Goal: Task Accomplishment & Management: Complete application form

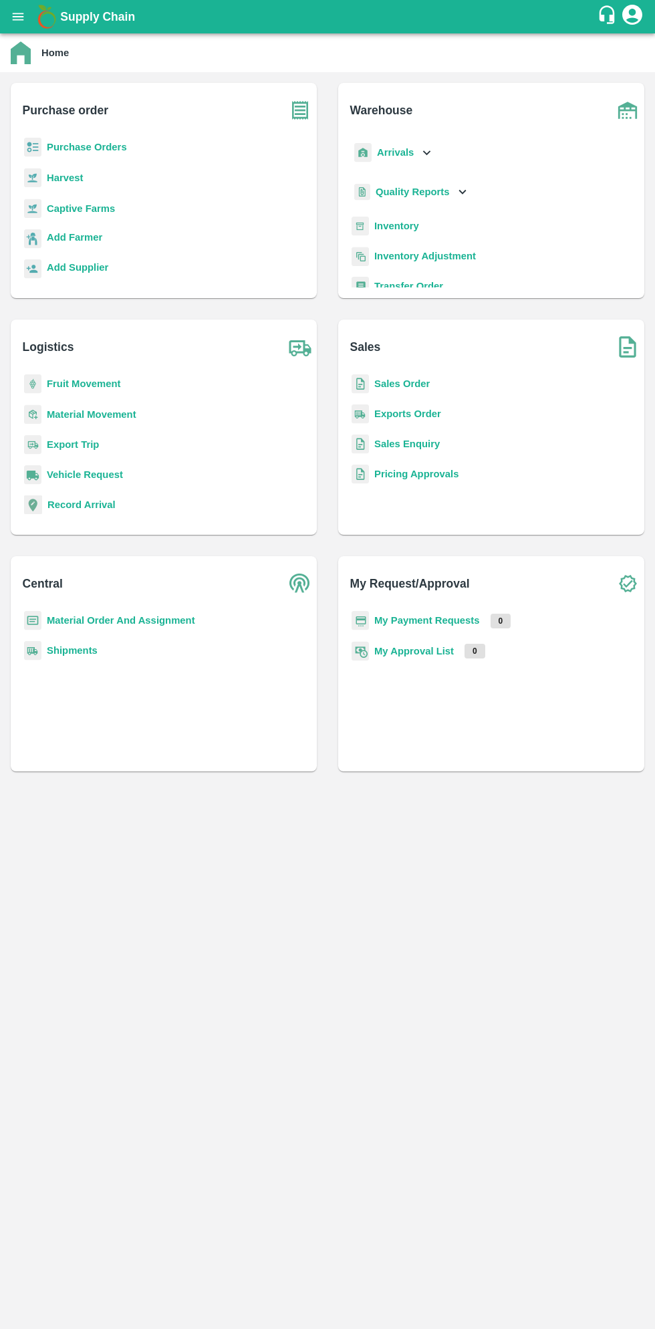
click at [29, 23] on button "open drawer" at bounding box center [18, 16] width 31 height 31
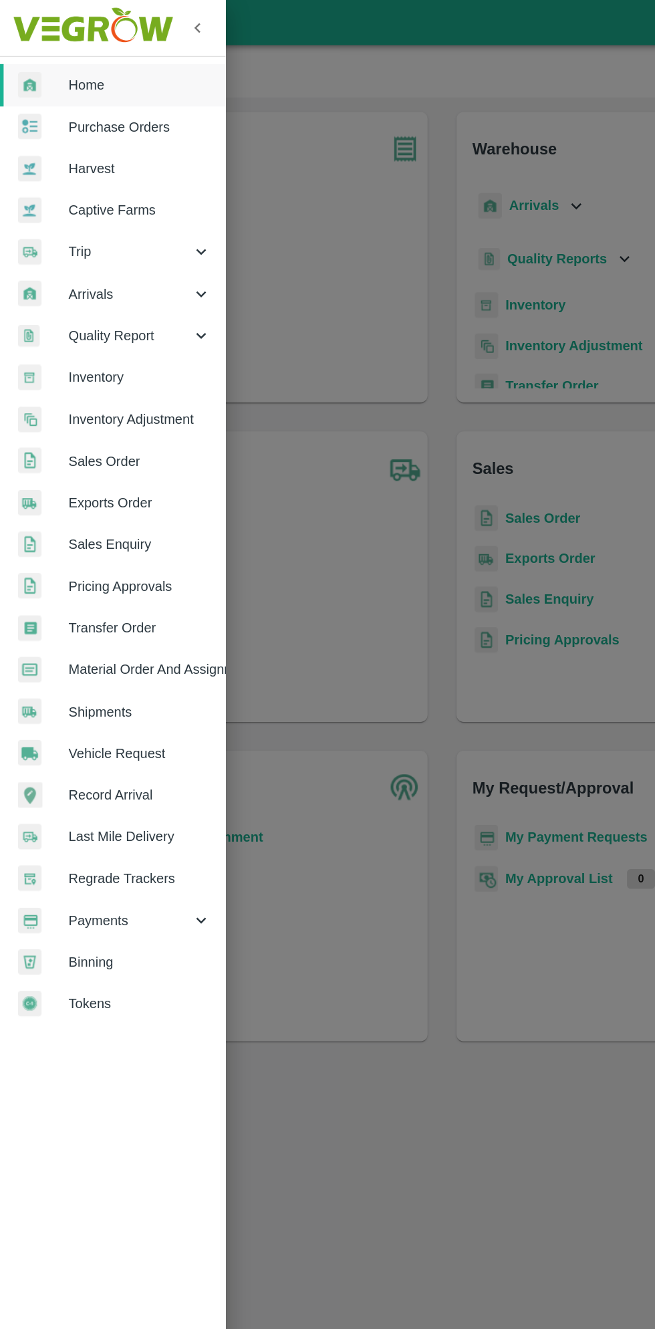
click at [127, 496] on span "Material Order And Assignment" at bounding box center [104, 496] width 106 height 15
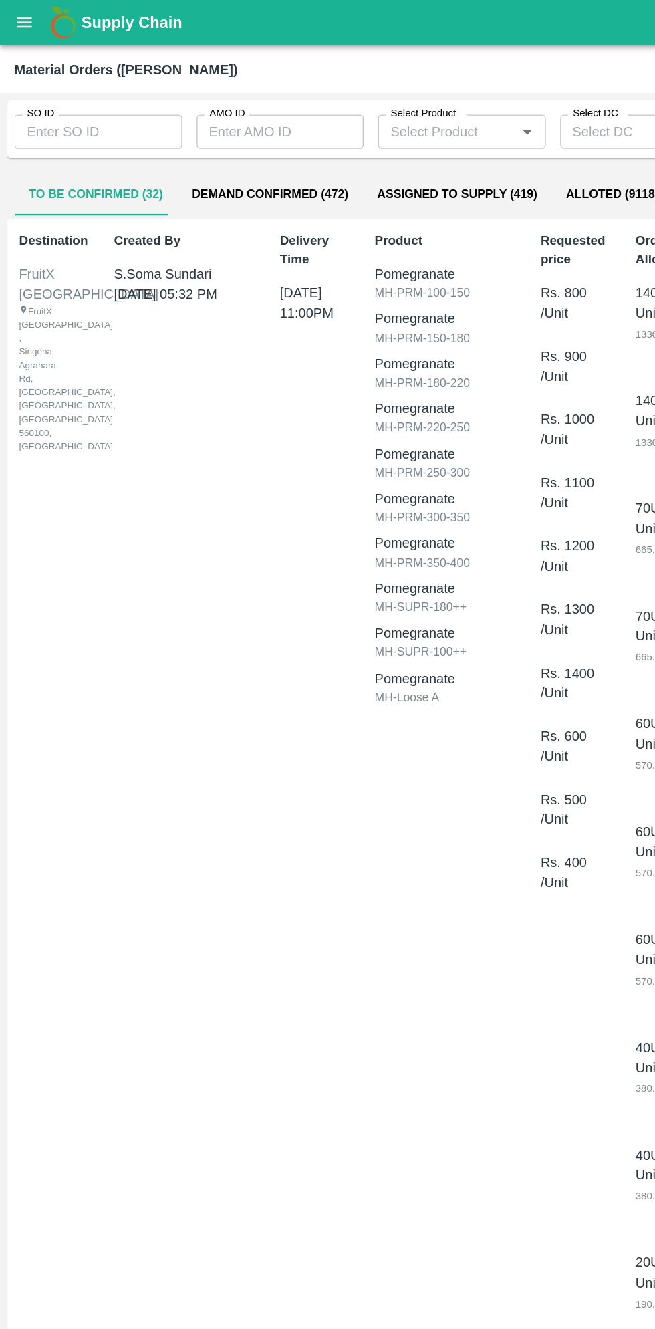
click at [200, 103] on input "AMO ID" at bounding box center [208, 97] width 124 height 25
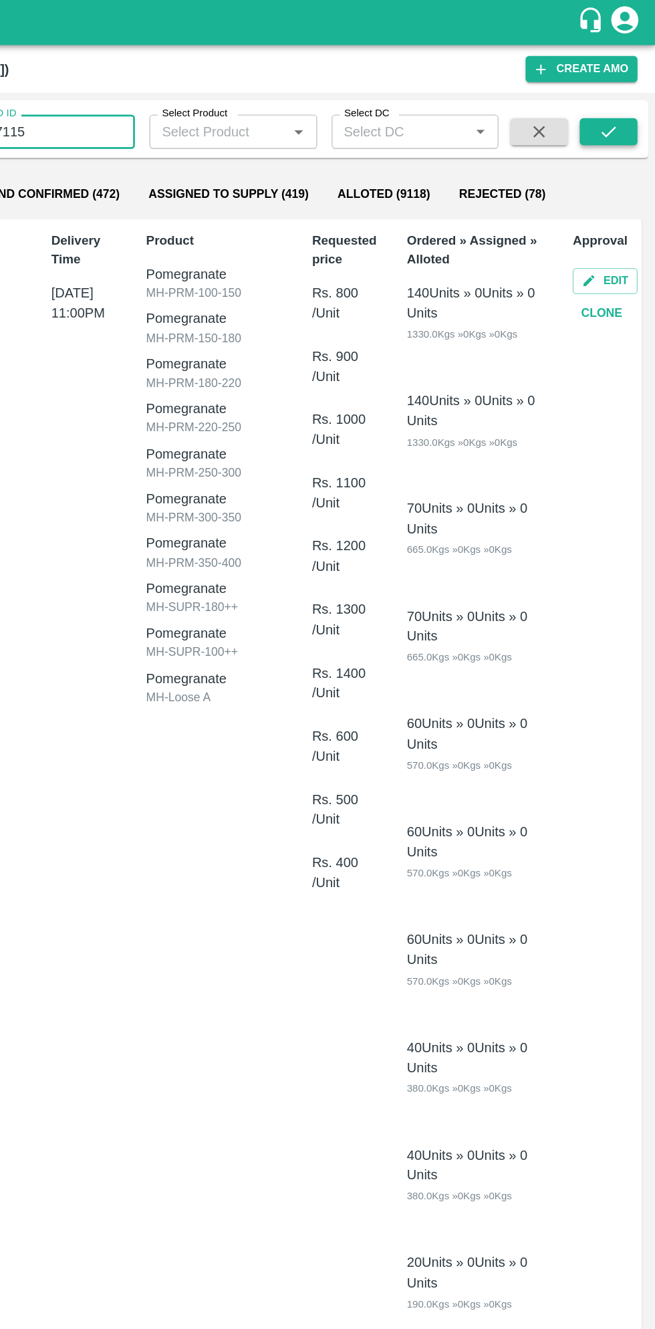
type input "317115"
click at [626, 92] on icon "submit" at bounding box center [620, 97] width 15 height 15
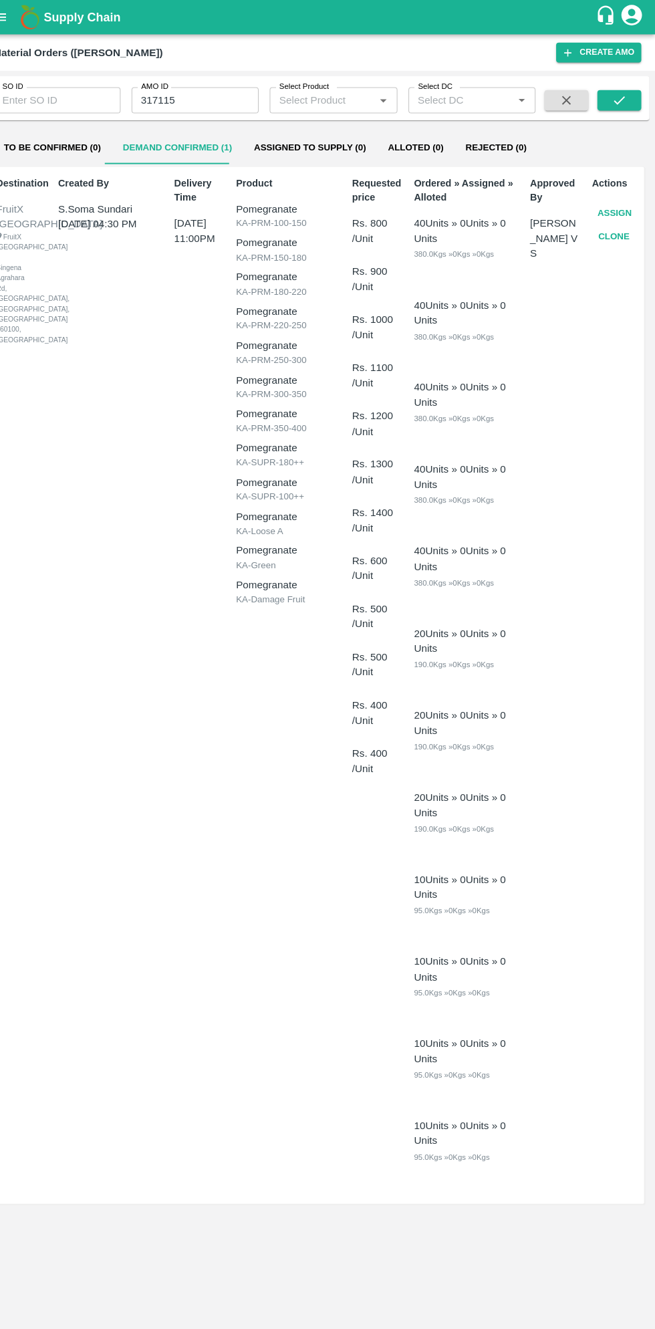
click at [623, 201] on button "Assign" at bounding box center [616, 207] width 44 height 23
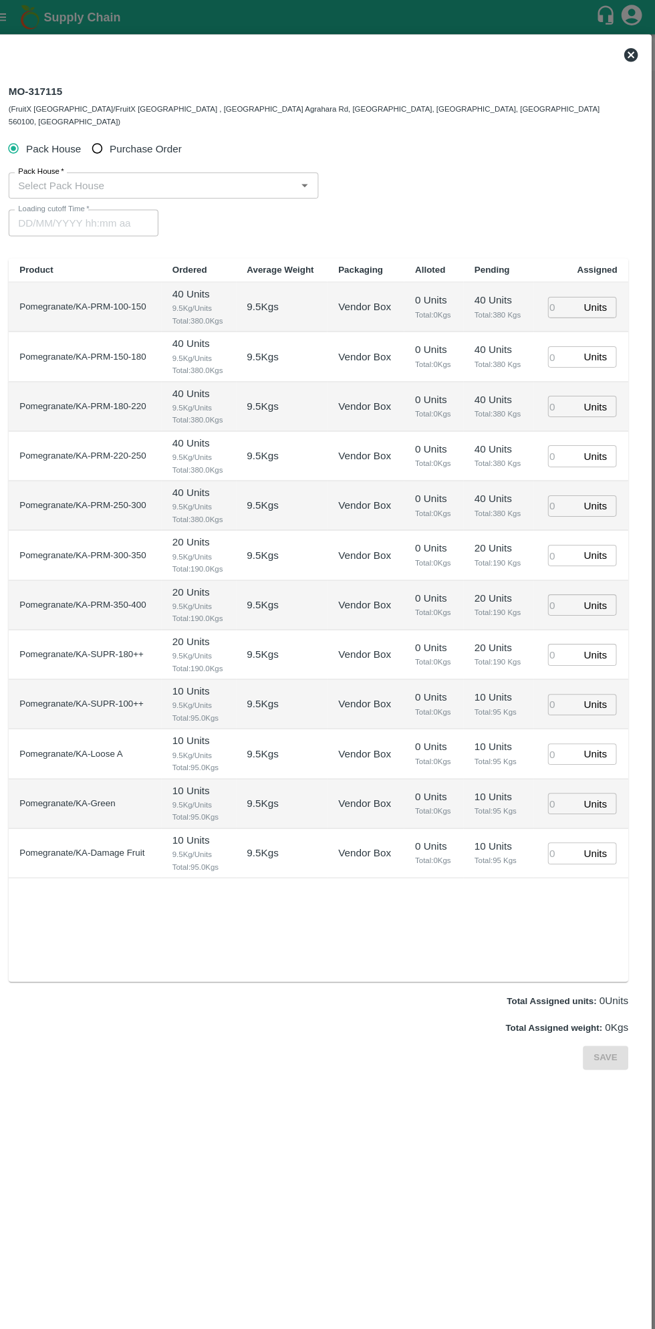
type input "14/08/2025 11:00 PM"
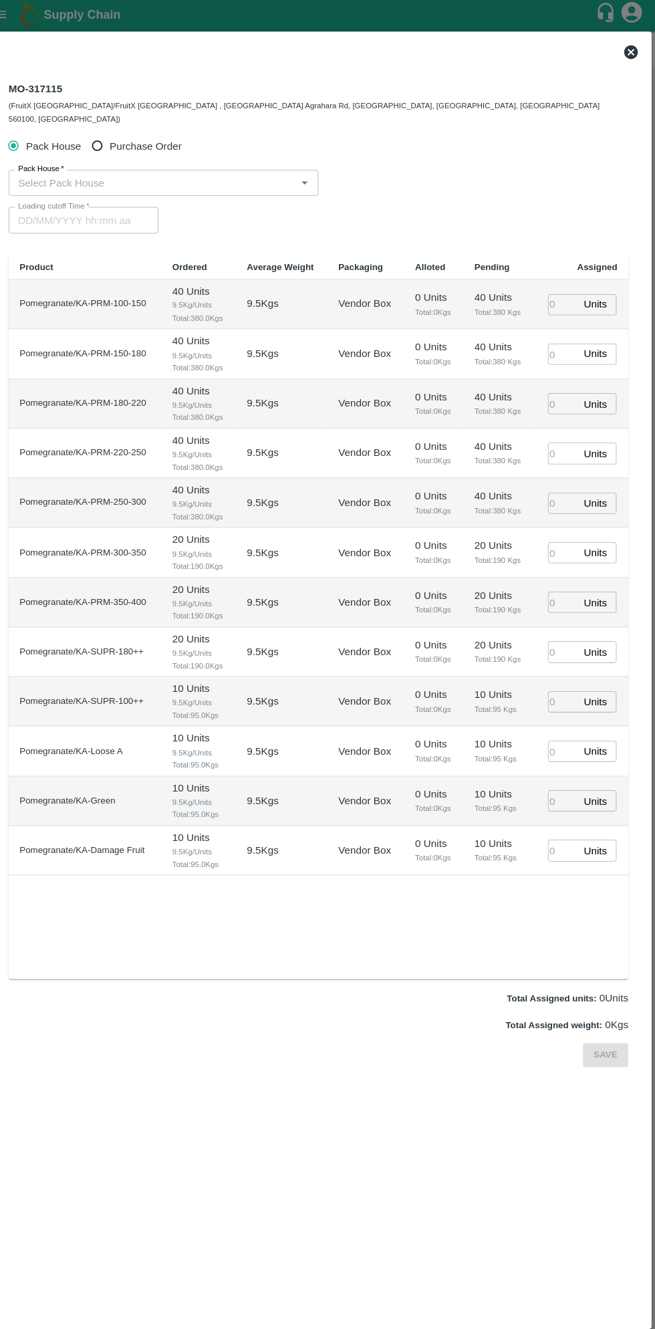
click at [116, 144] on input "Purchase Order" at bounding box center [112, 144] width 25 height 25
radio input "true"
click at [173, 173] on input "PO   *" at bounding box center [311, 180] width 562 height 17
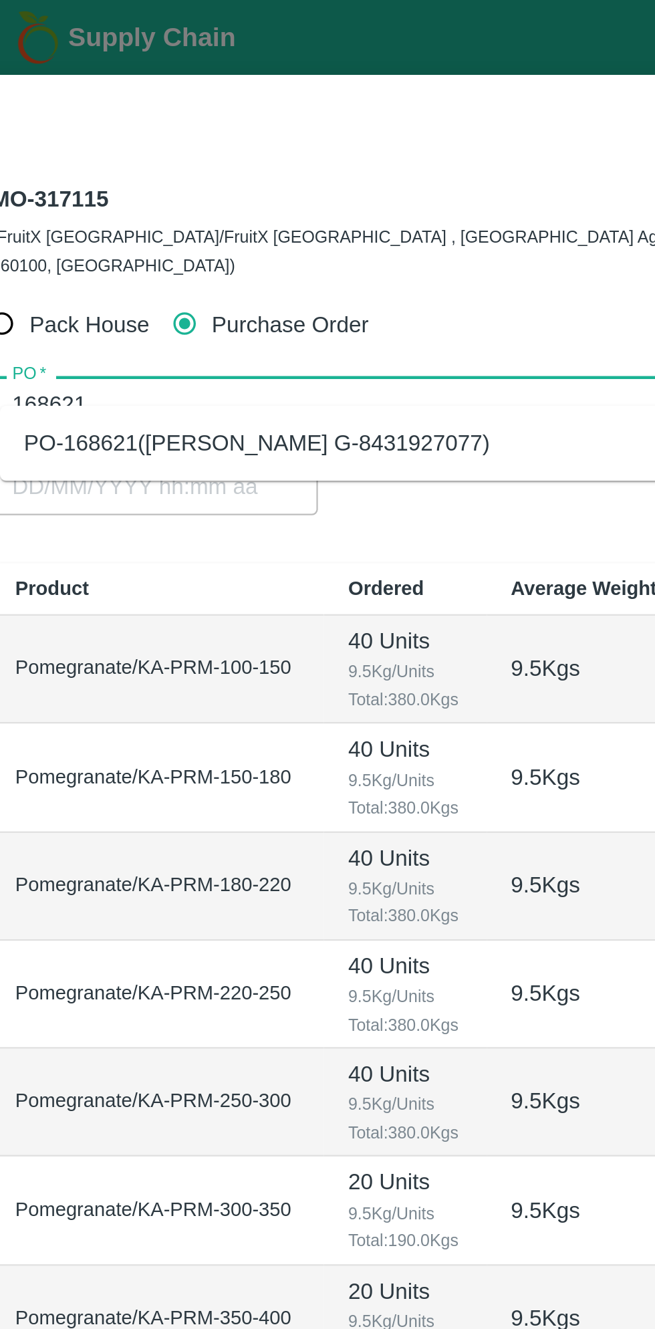
click at [242, 202] on div "PO-168621(Thippeswamy G-8431927077)" at bounding box center [326, 198] width 592 height 23
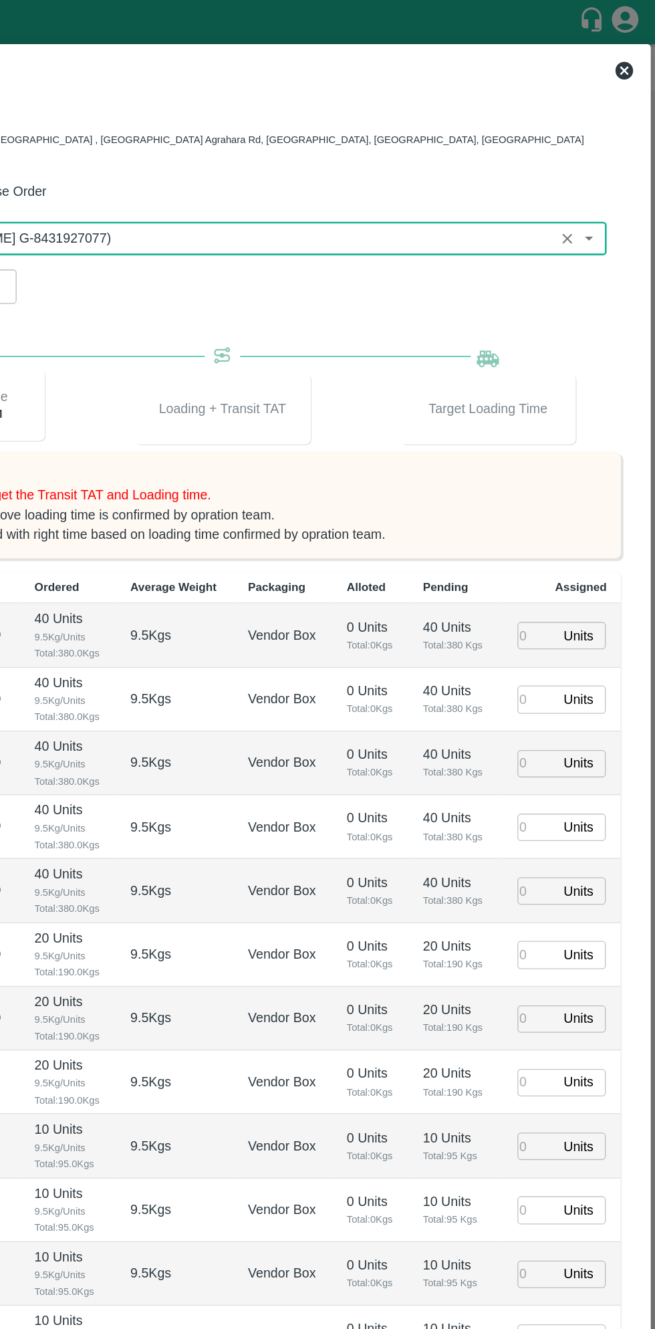
type input "PO-168621(Thippeswamy G-8431927077)"
click at [559, 471] on input "number" at bounding box center [565, 481] width 29 height 21
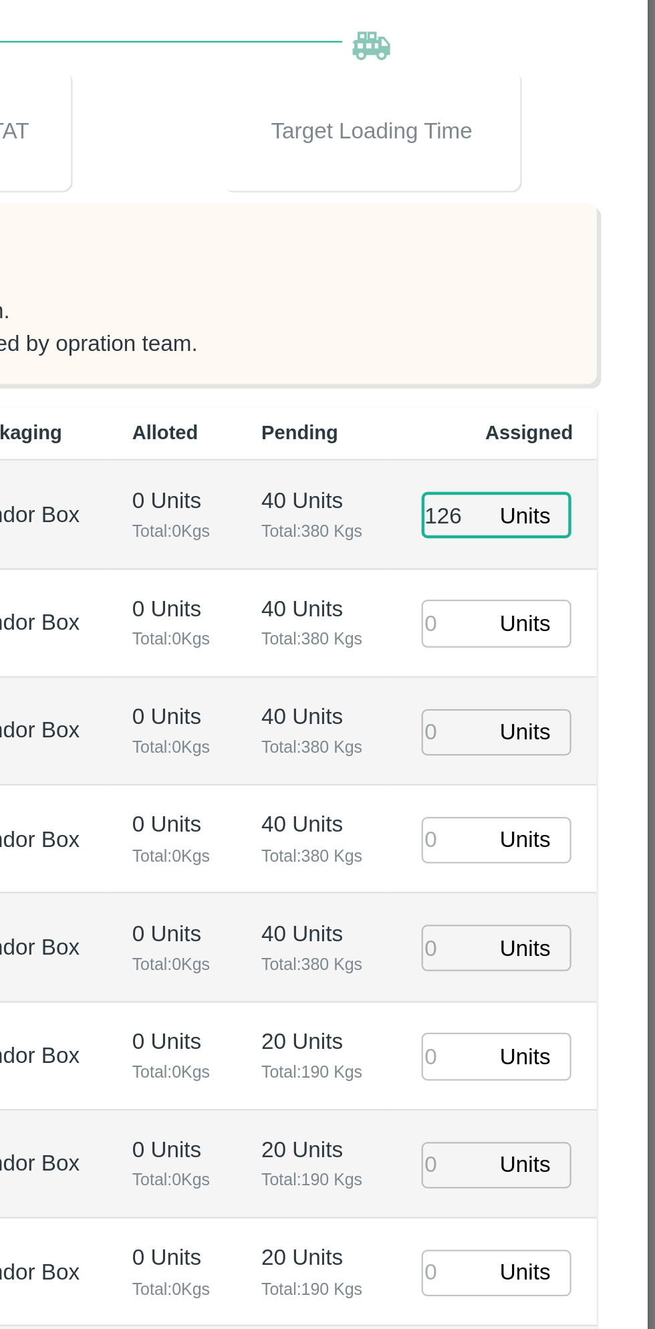
type input "126"
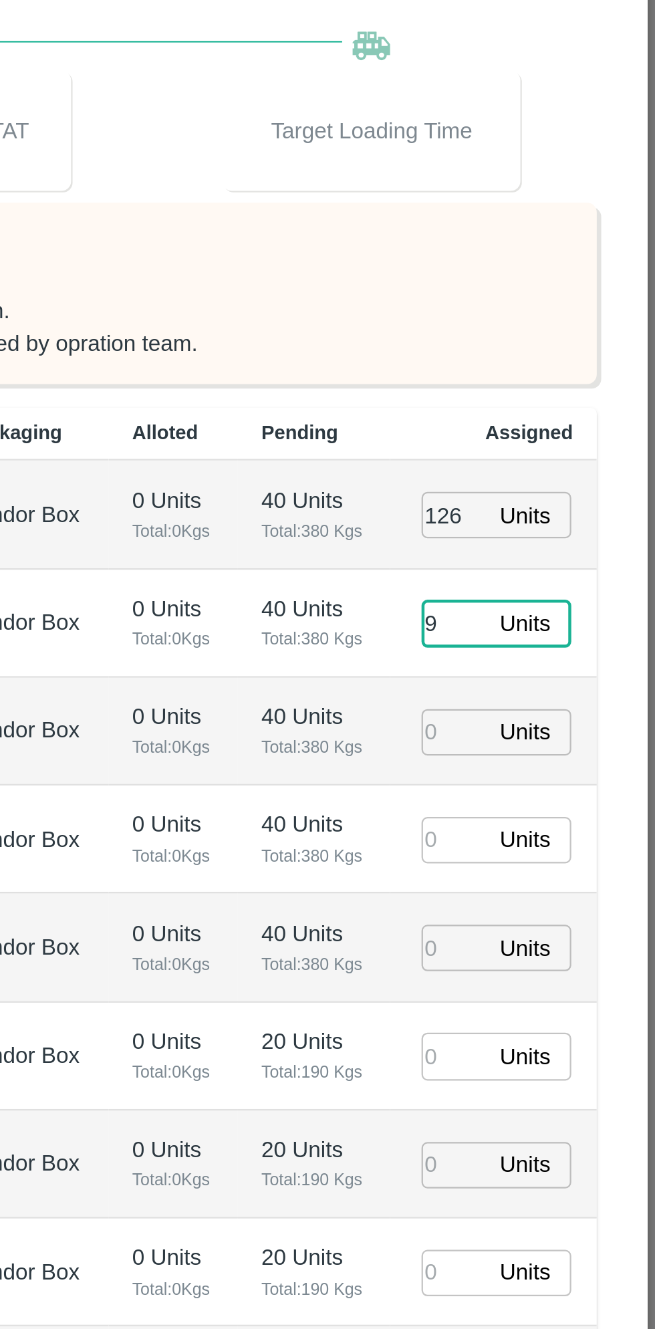
type input "92"
type input "14/08/2025 03:22 PM"
type input "92"
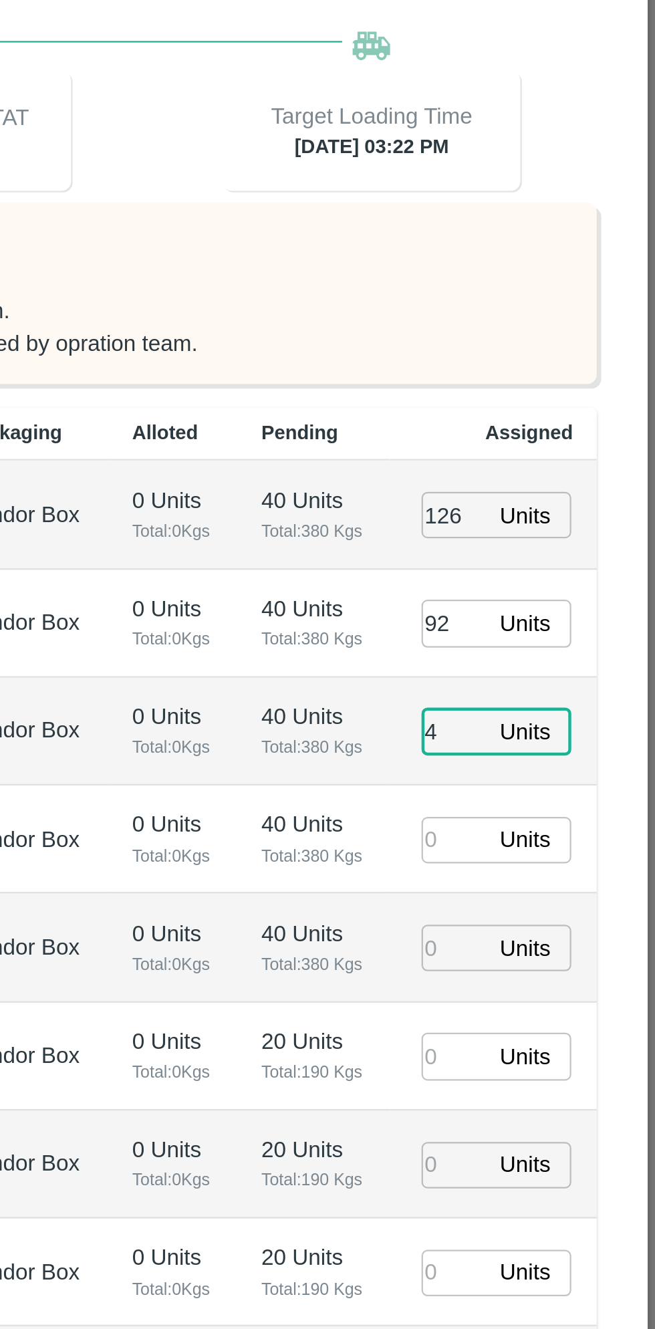
type input "40"
type input "14/08/2025 01:22 PM"
type input "40"
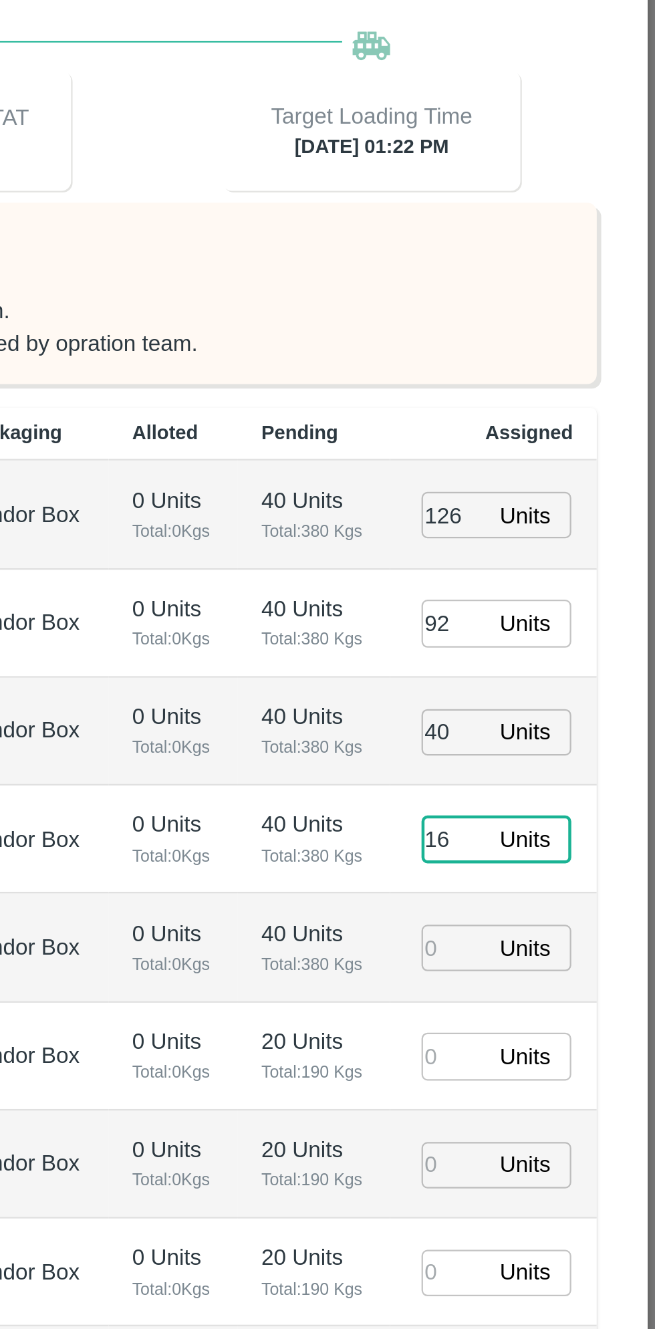
type input "16"
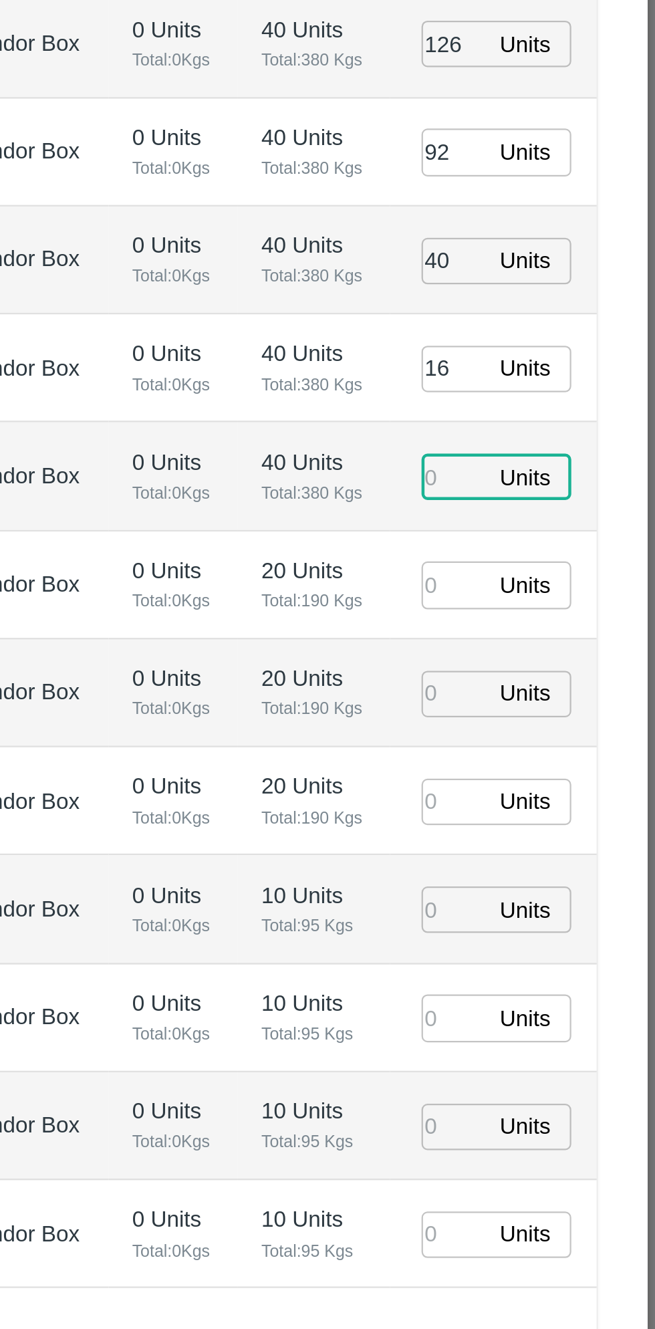
type input "7"
type input "14/08/2025 02:22 PM"
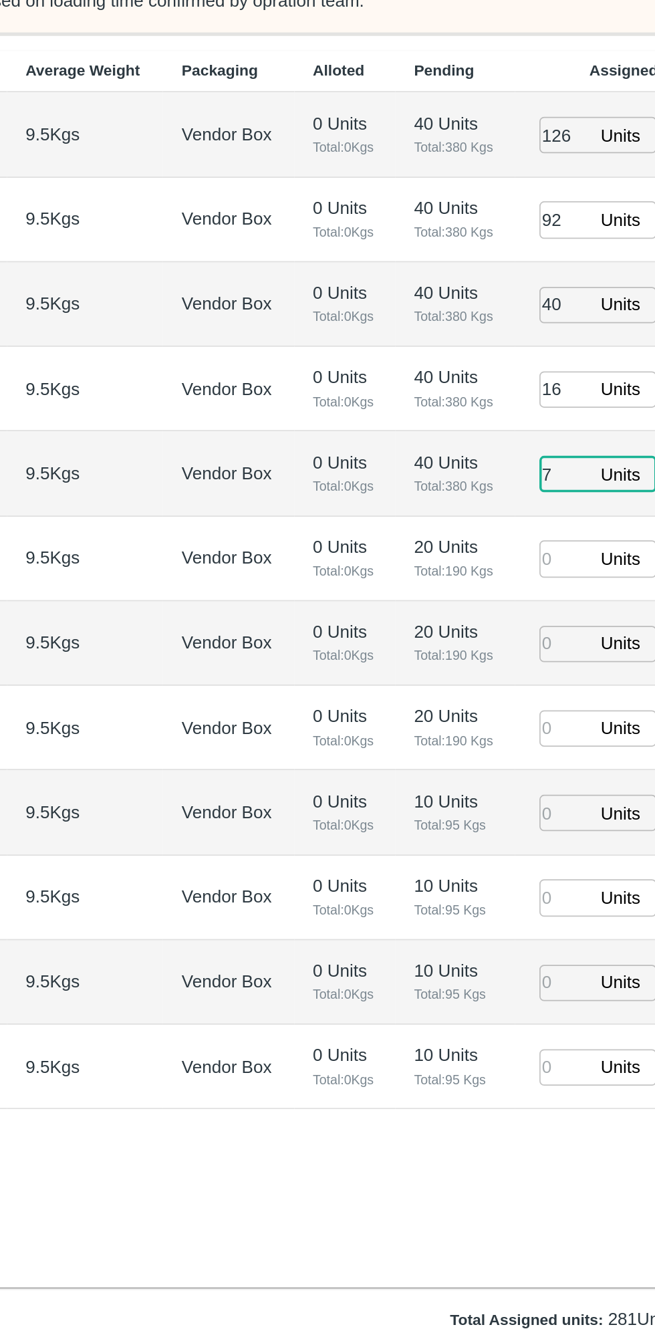
type input "7"
click at [572, 714] on input "number" at bounding box center [565, 722] width 29 height 21
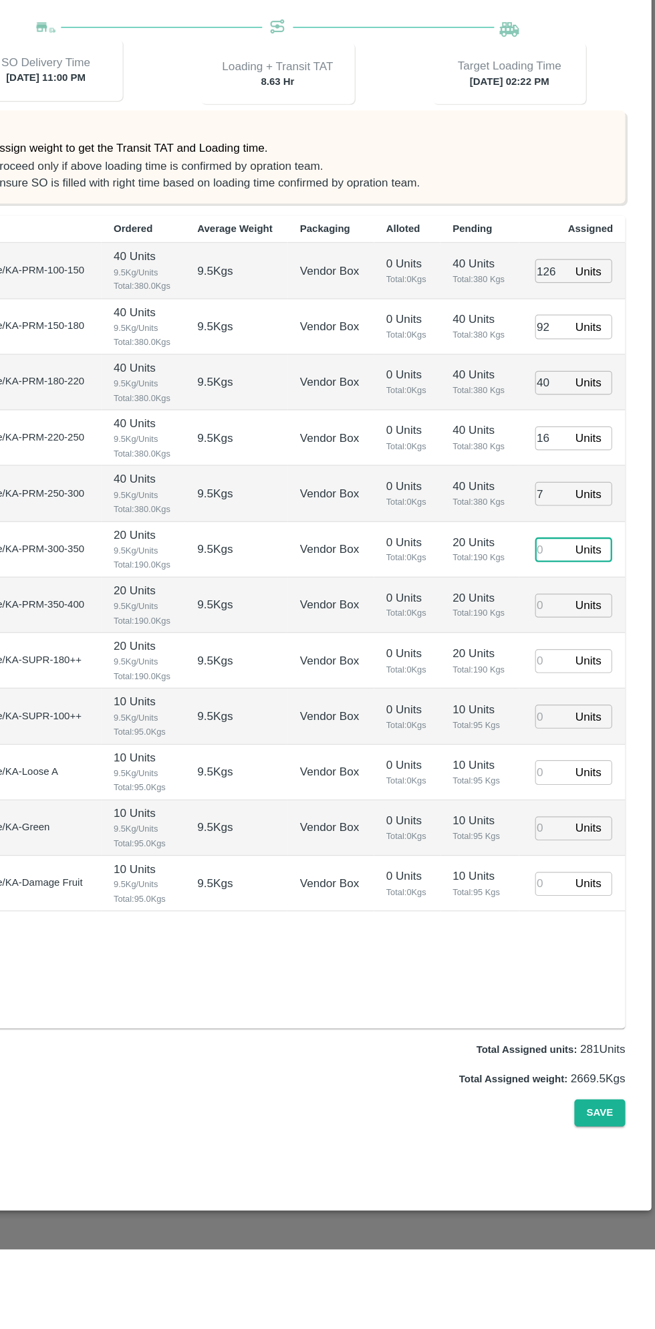
click at [564, 809] on input "number" at bounding box center [565, 819] width 29 height 21
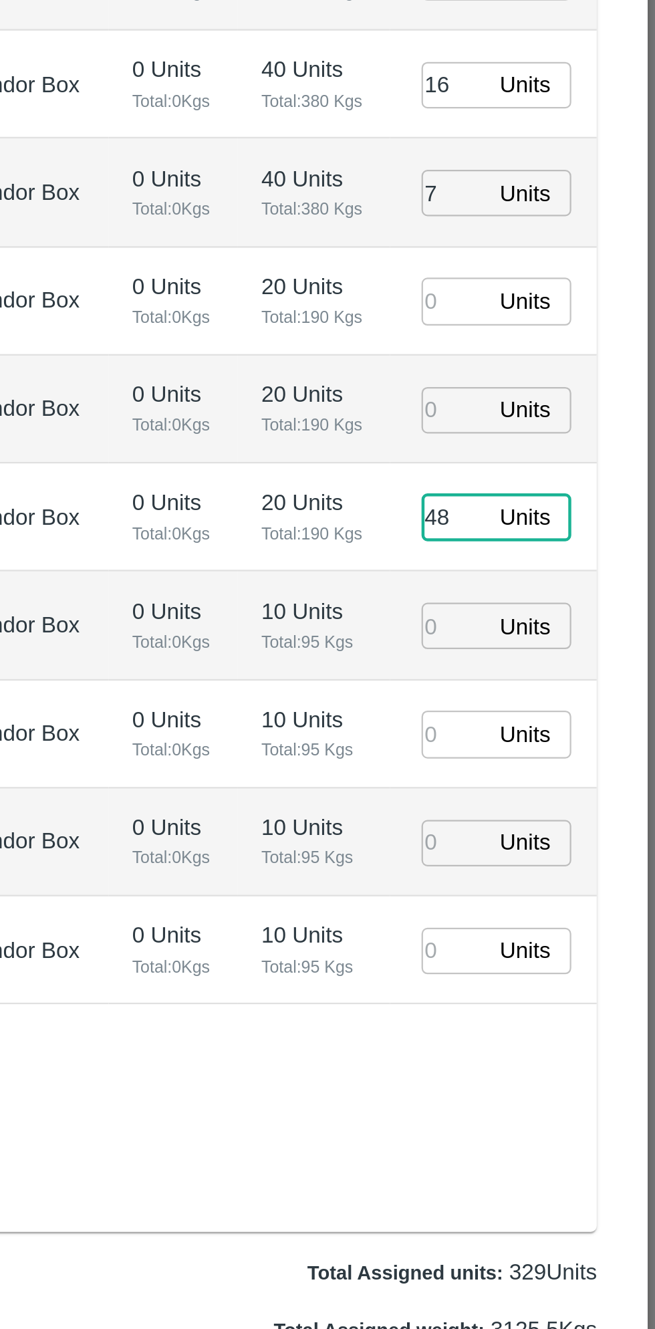
type input "48"
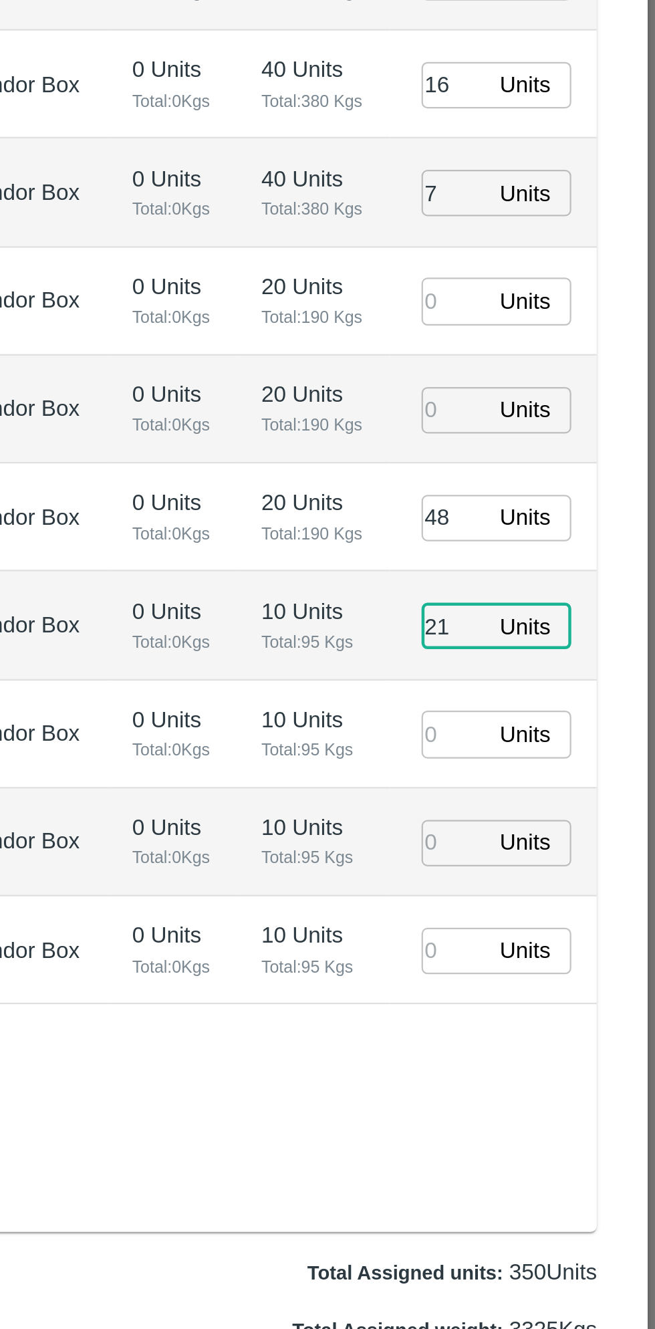
type input "21"
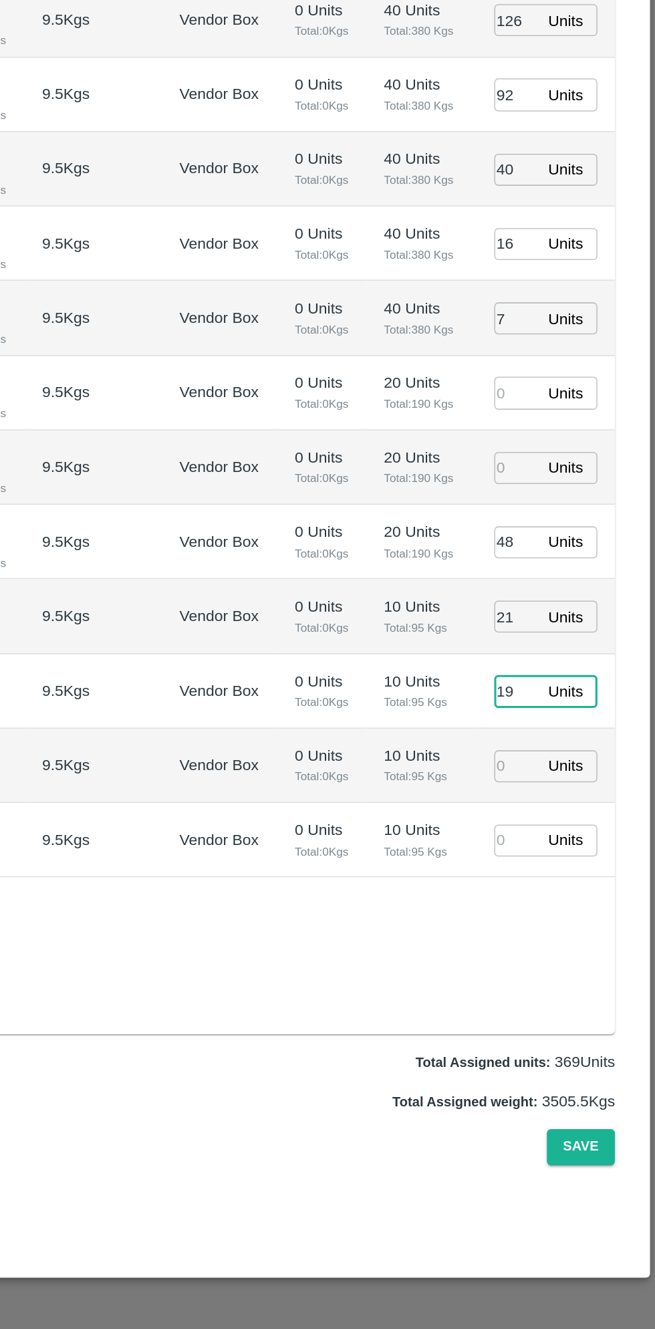
type input "19"
click at [564, 954] on input "number" at bounding box center [565, 964] width 29 height 21
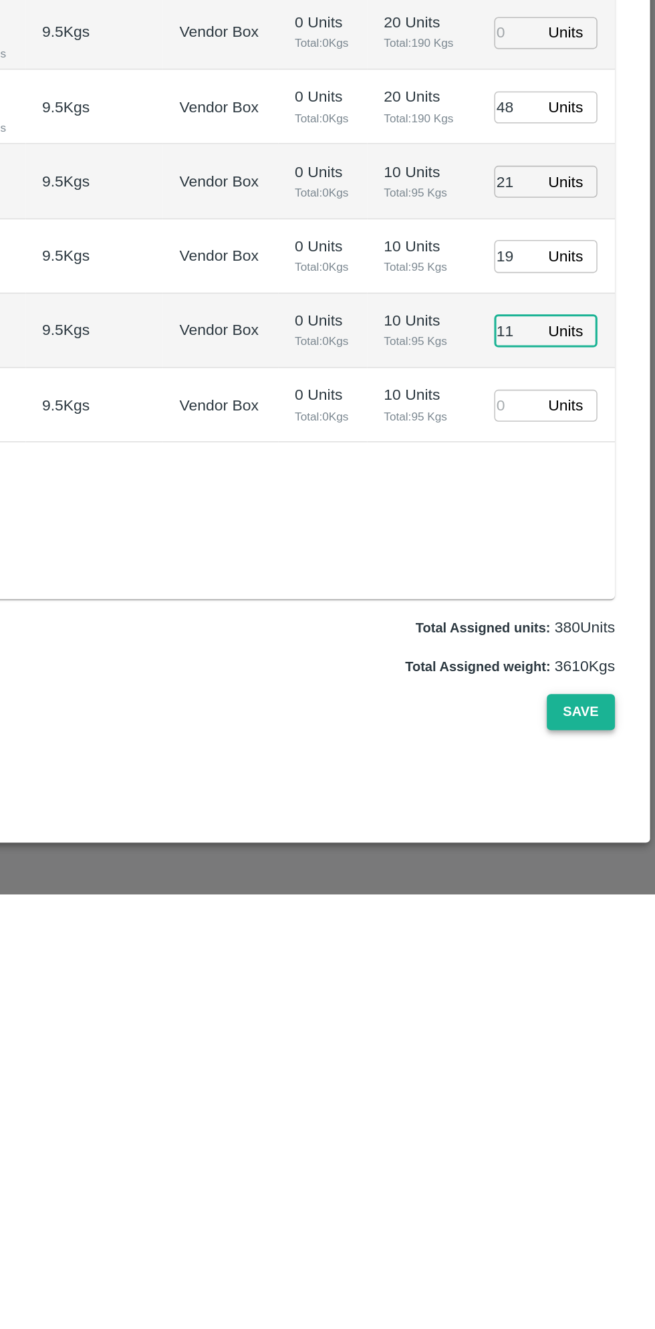
type input "11"
click at [617, 1200] on button "Save" at bounding box center [607, 1211] width 44 height 23
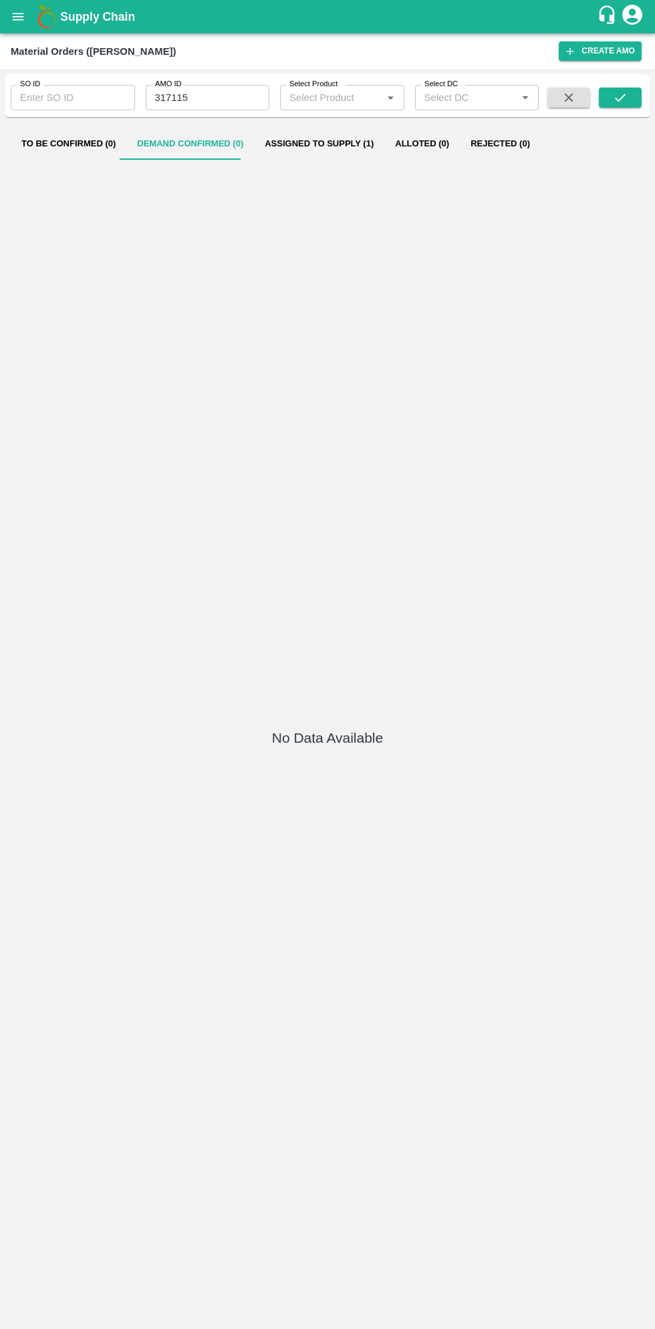
click at [30, 25] on button "open drawer" at bounding box center [18, 16] width 31 height 31
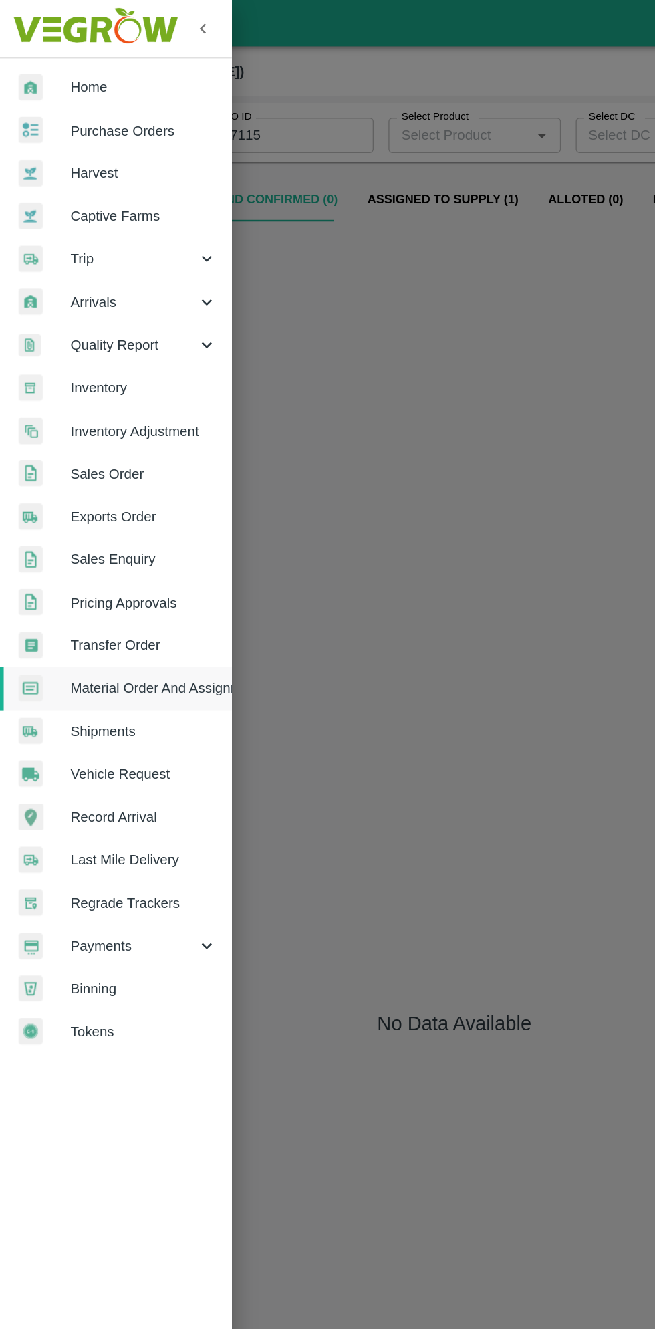
click at [93, 97] on span "Purchase Orders" at bounding box center [104, 94] width 106 height 15
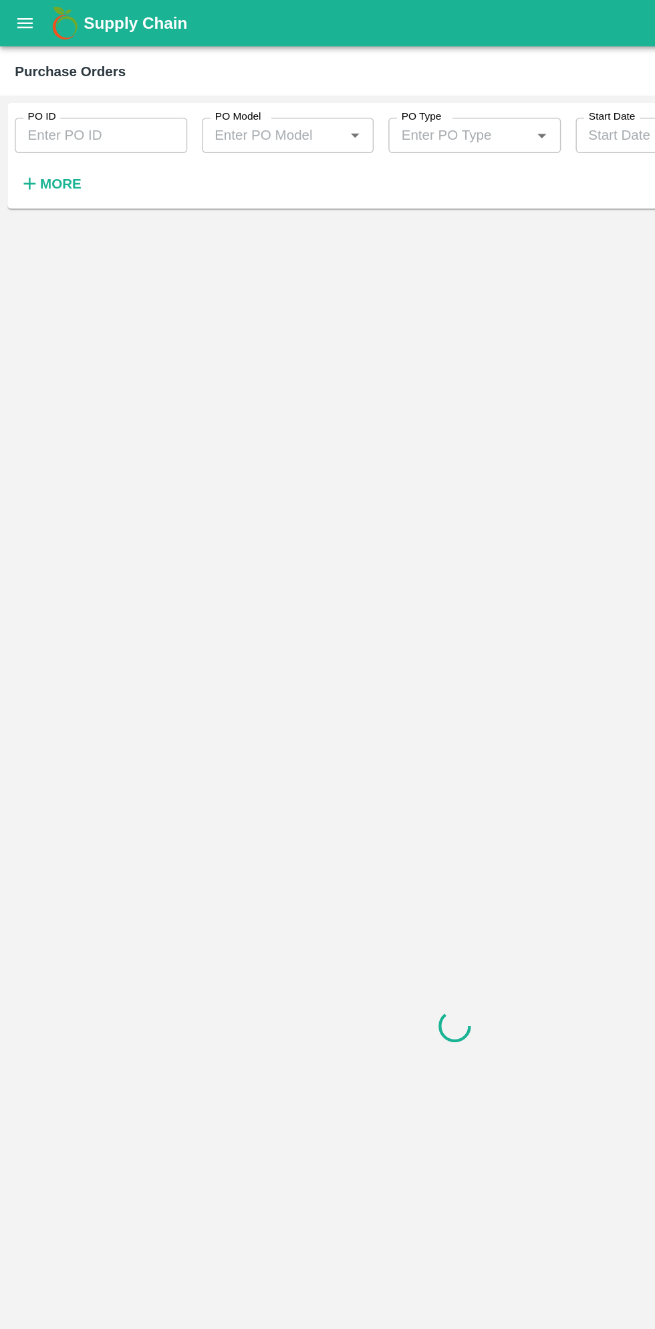
click at [41, 130] on strong "More" at bounding box center [44, 132] width 30 height 11
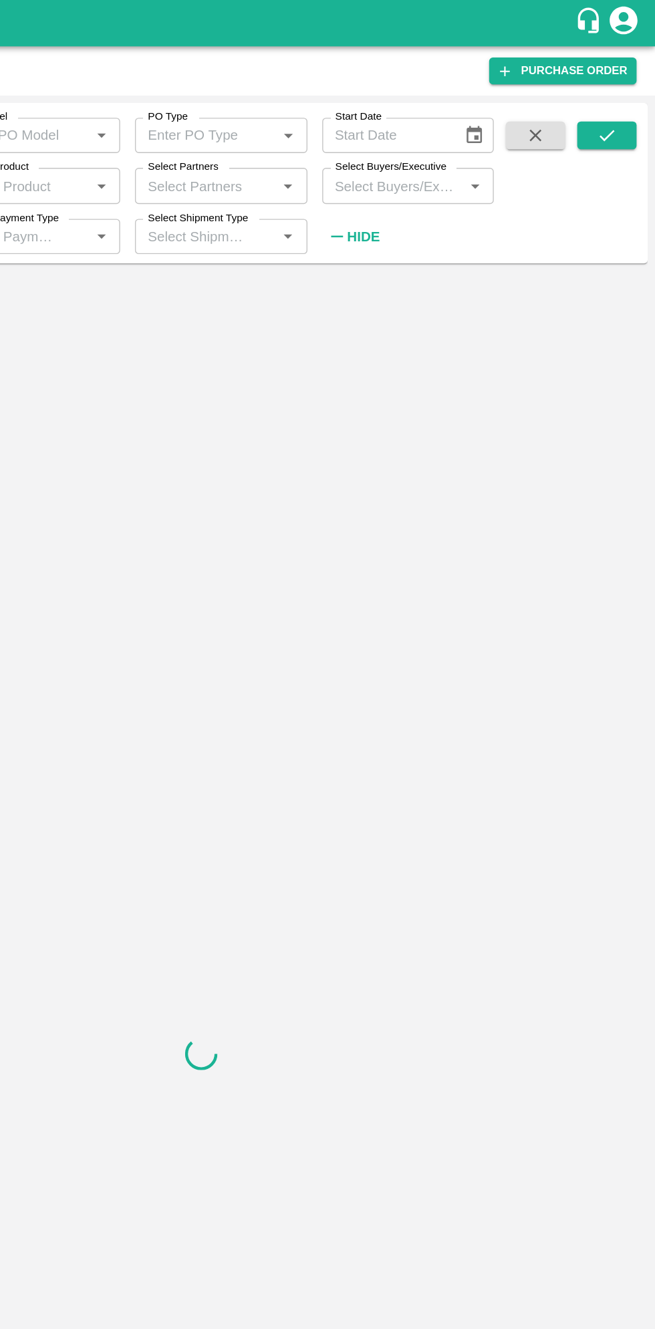
click at [468, 132] on input "Select Buyers/Executive" at bounding box center [466, 133] width 94 height 17
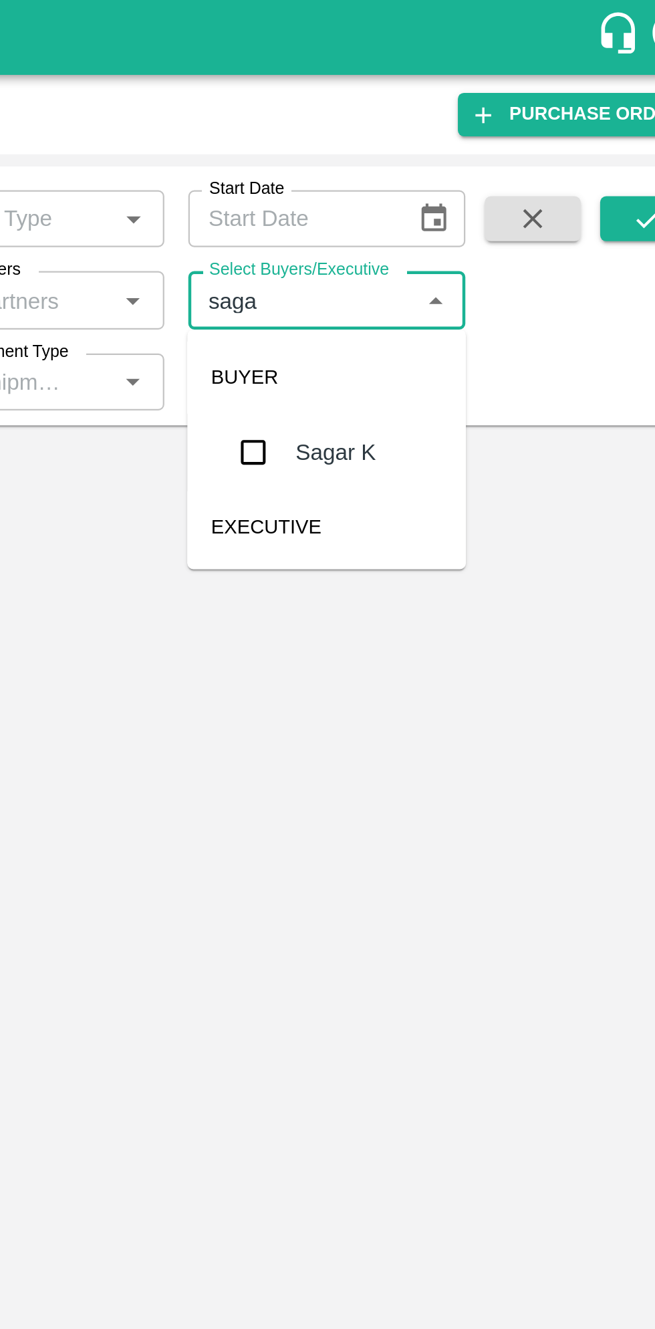
type input "sagar"
click at [443, 203] on input "checkbox" at bounding box center [444, 202] width 27 height 27
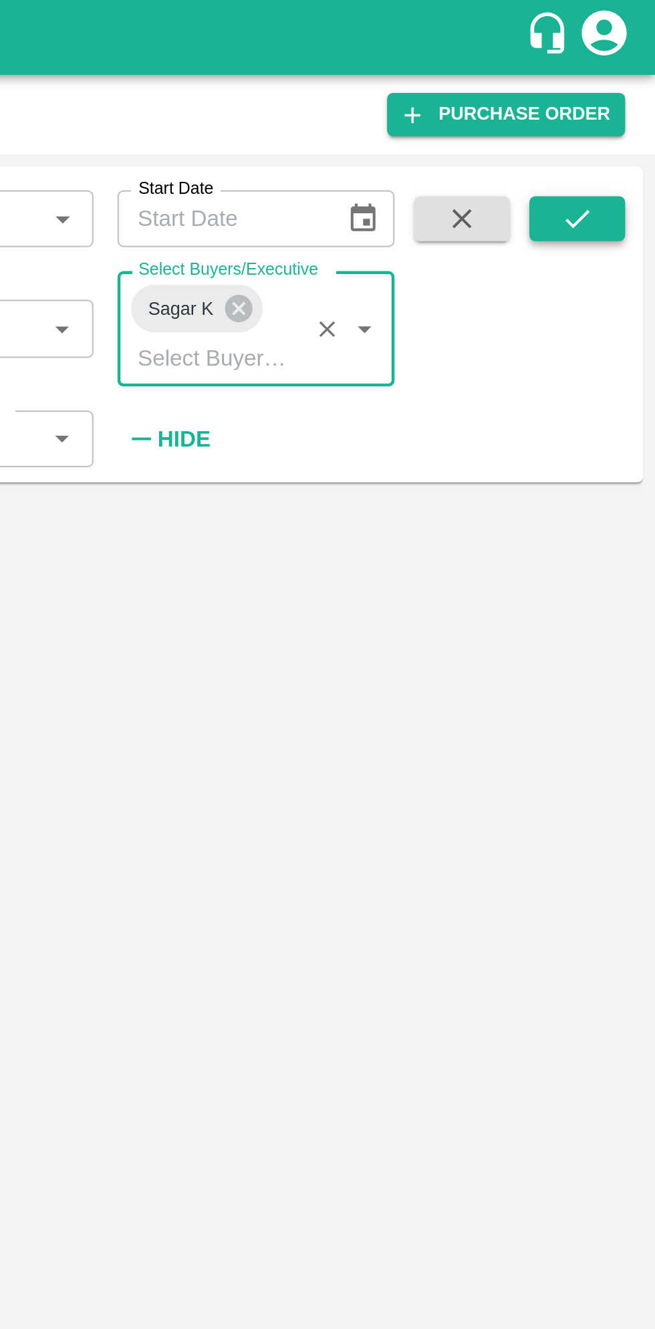
click at [626, 94] on icon "submit" at bounding box center [620, 97] width 15 height 15
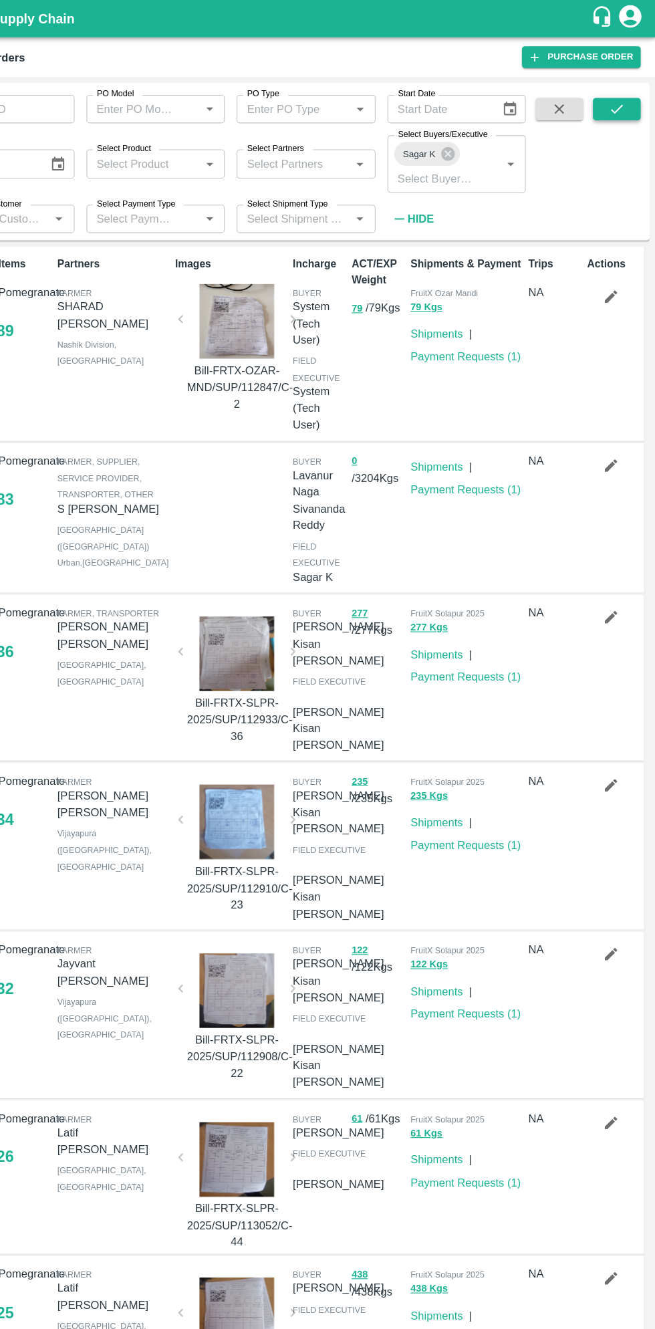
scroll to position [3, 0]
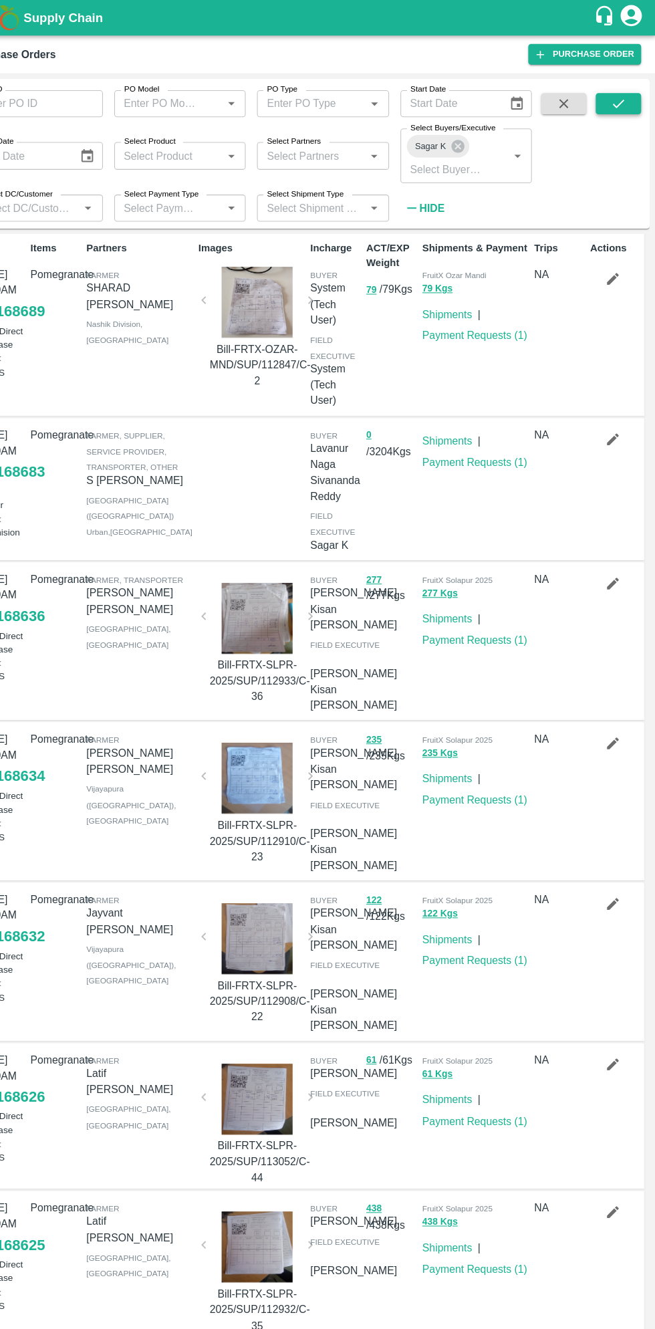
click at [621, 97] on icon "submit" at bounding box center [620, 97] width 15 height 15
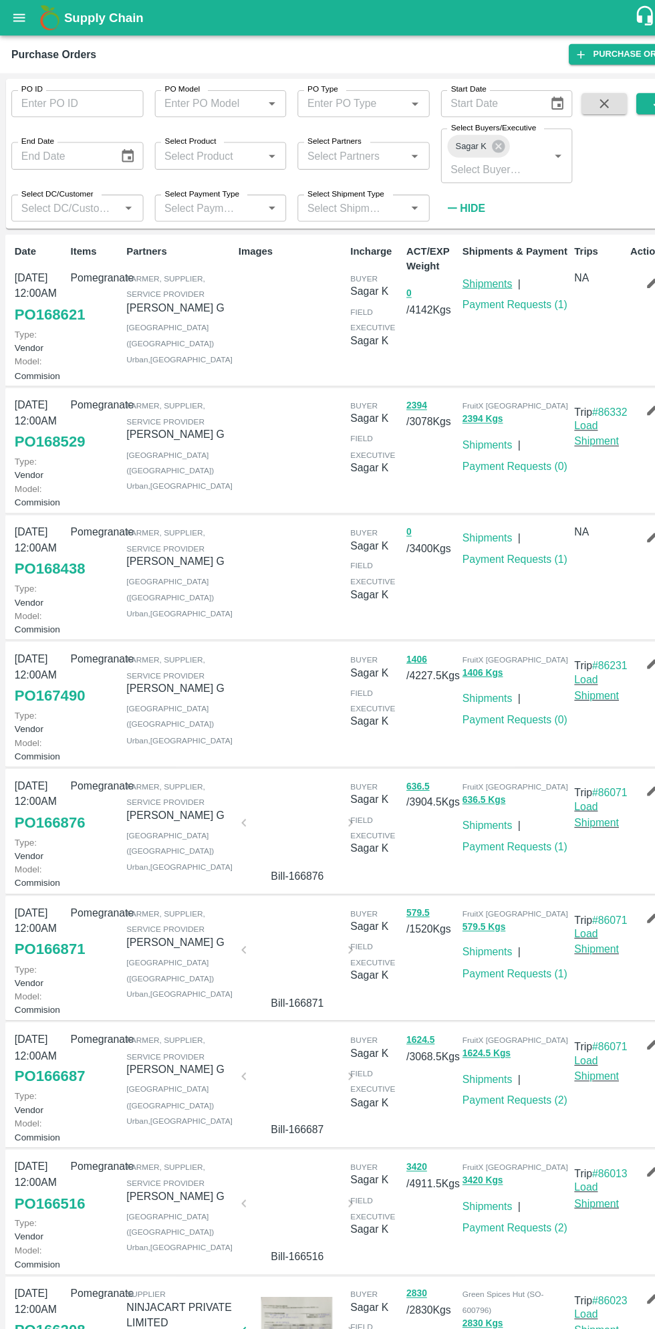
click at [472, 265] on link "Shipments" at bounding box center [459, 266] width 47 height 11
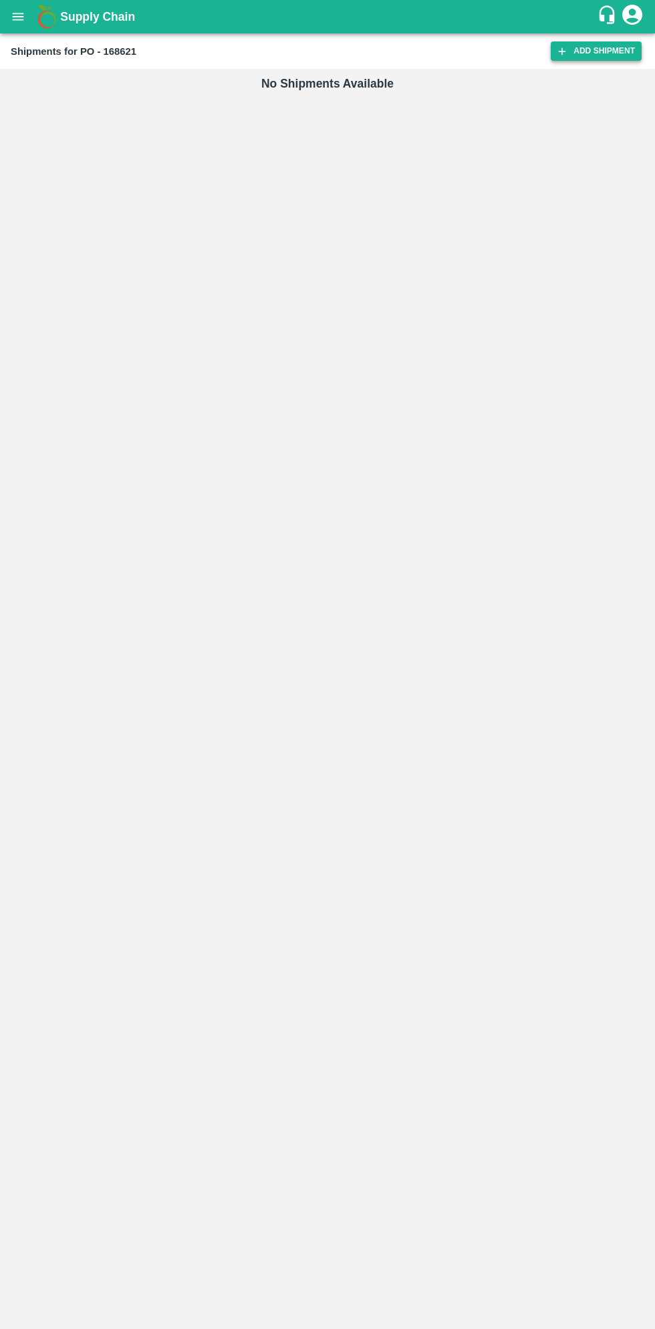
click at [589, 56] on link "Add Shipment" at bounding box center [596, 50] width 91 height 19
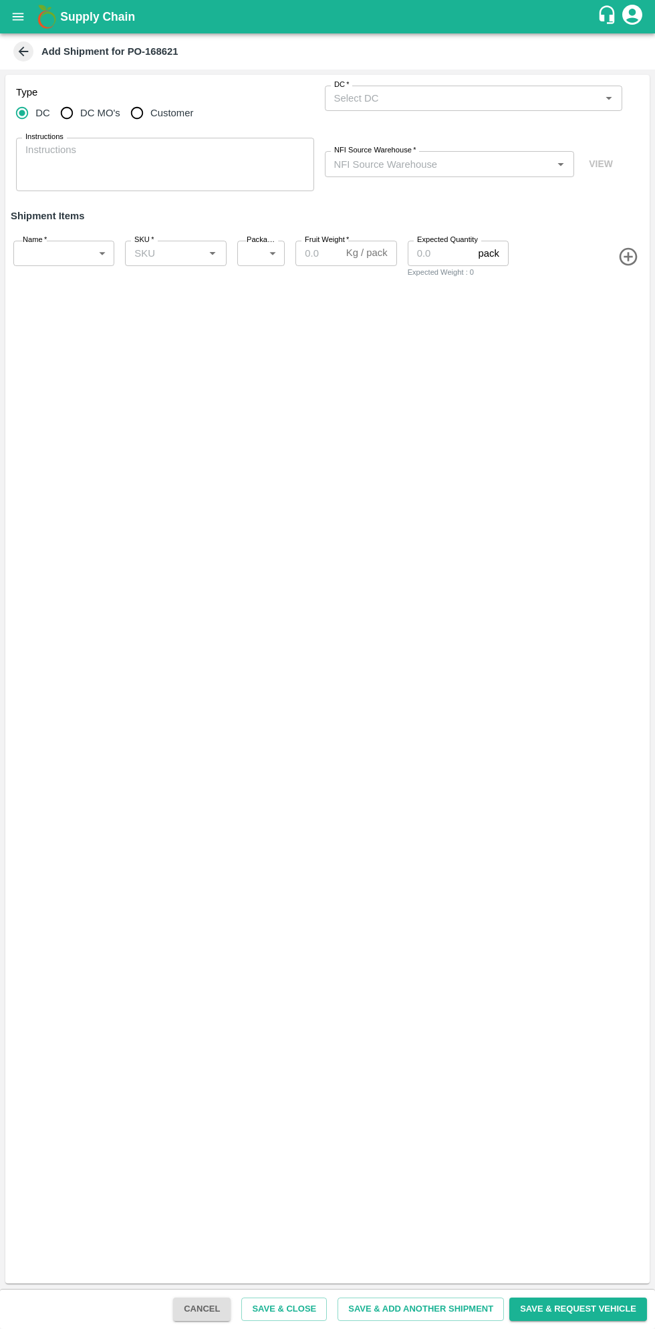
click at [70, 113] on input "DC MO's" at bounding box center [66, 113] width 27 height 27
radio input "true"
click at [496, 94] on input "DC (Material Orders)   *" at bounding box center [463, 98] width 268 height 17
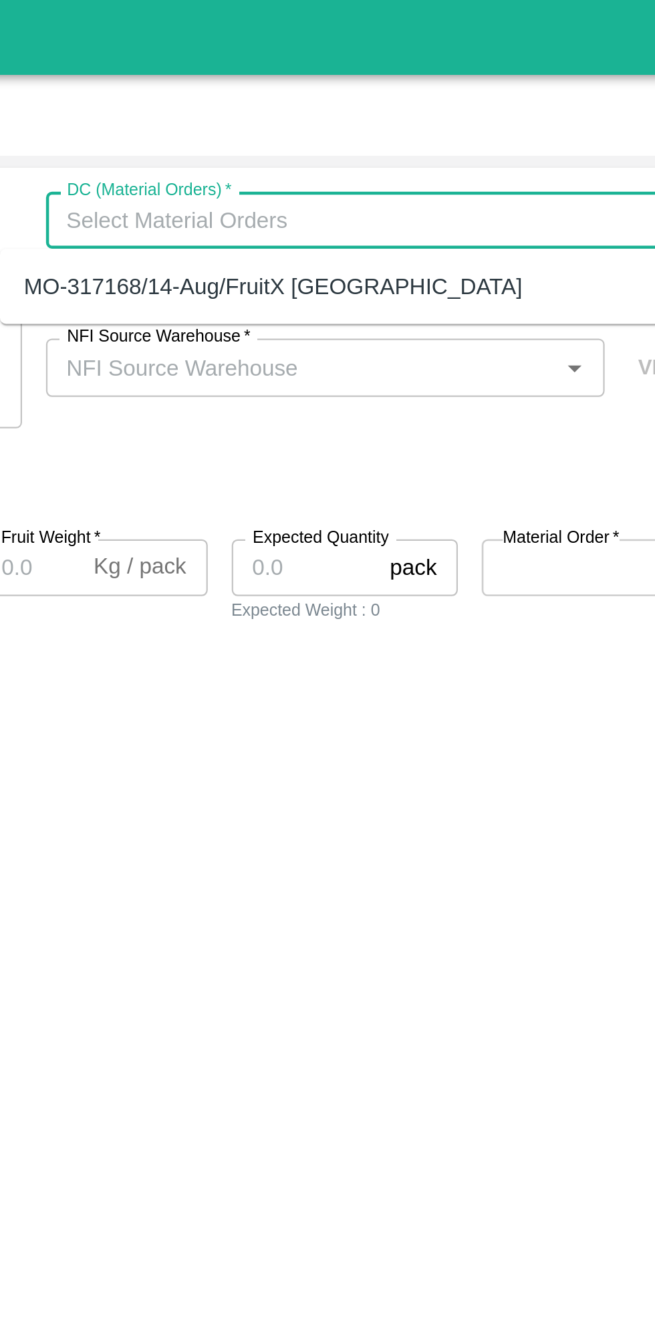
click at [465, 131] on div "MO-317168/14-Aug/FruitX [GEOGRAPHIC_DATA]" at bounding box center [426, 127] width 223 height 15
type input "MO-317168/14-Aug/FruitX [GEOGRAPHIC_DATA]"
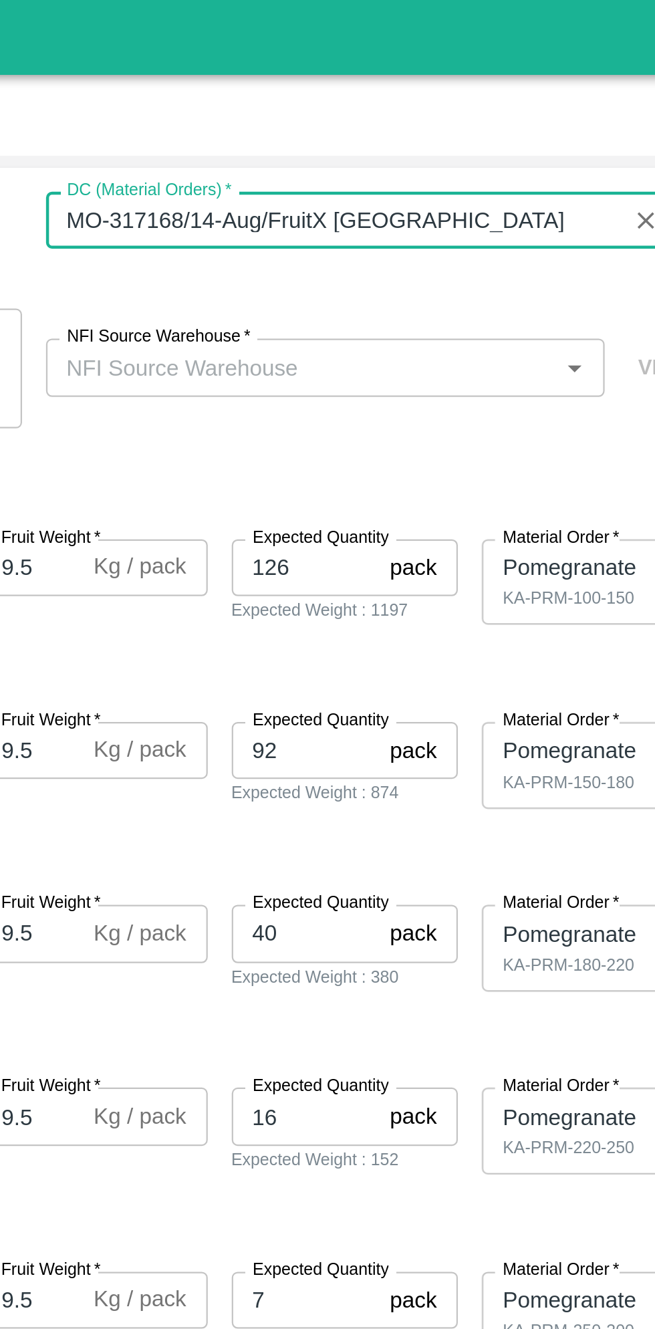
click at [504, 167] on input "NFI Source Warehouse   *" at bounding box center [439, 163] width 220 height 17
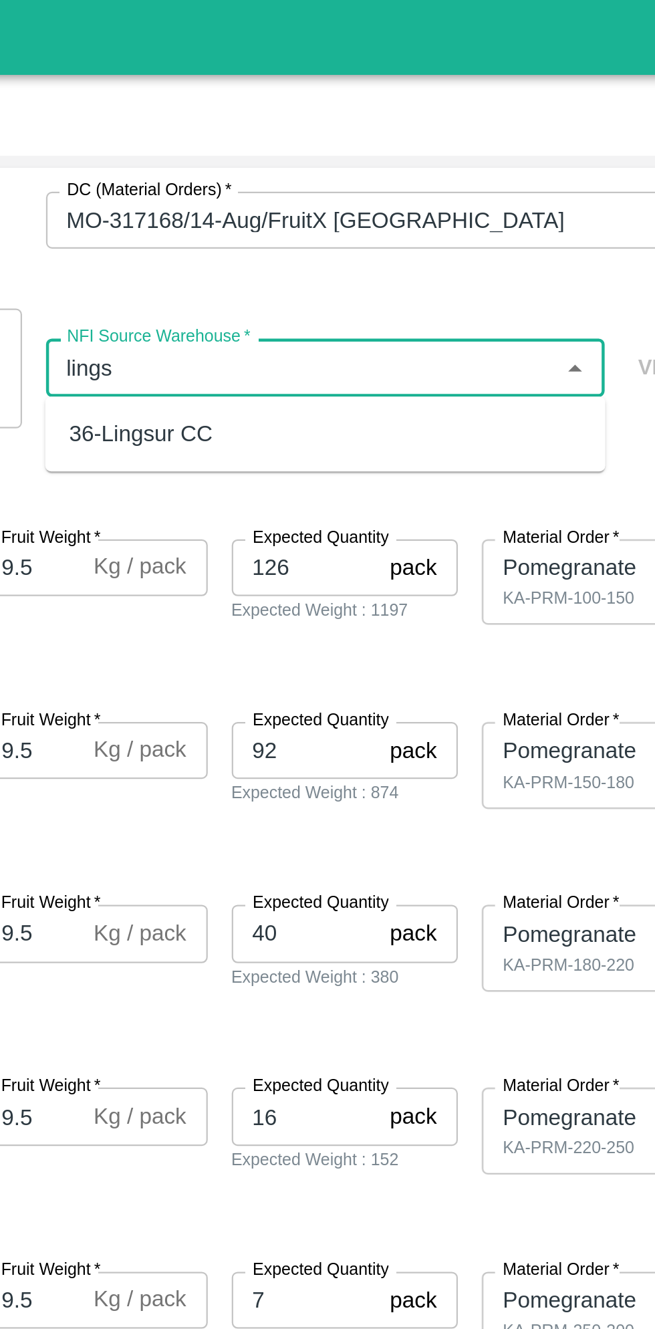
click at [470, 188] on div "36-Lingsur CC" at bounding box center [449, 194] width 250 height 23
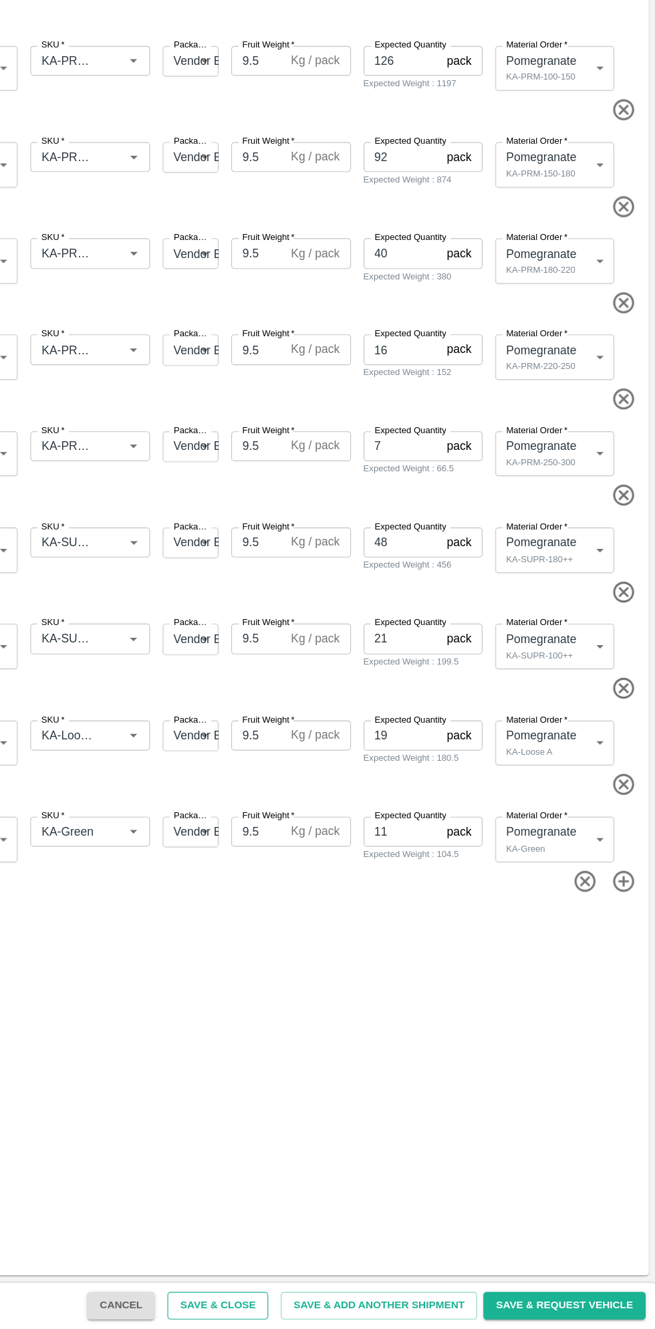
type input "36-Lingsur CC"
click at [314, 1313] on button "Save & Close" at bounding box center [284, 1309] width 86 height 23
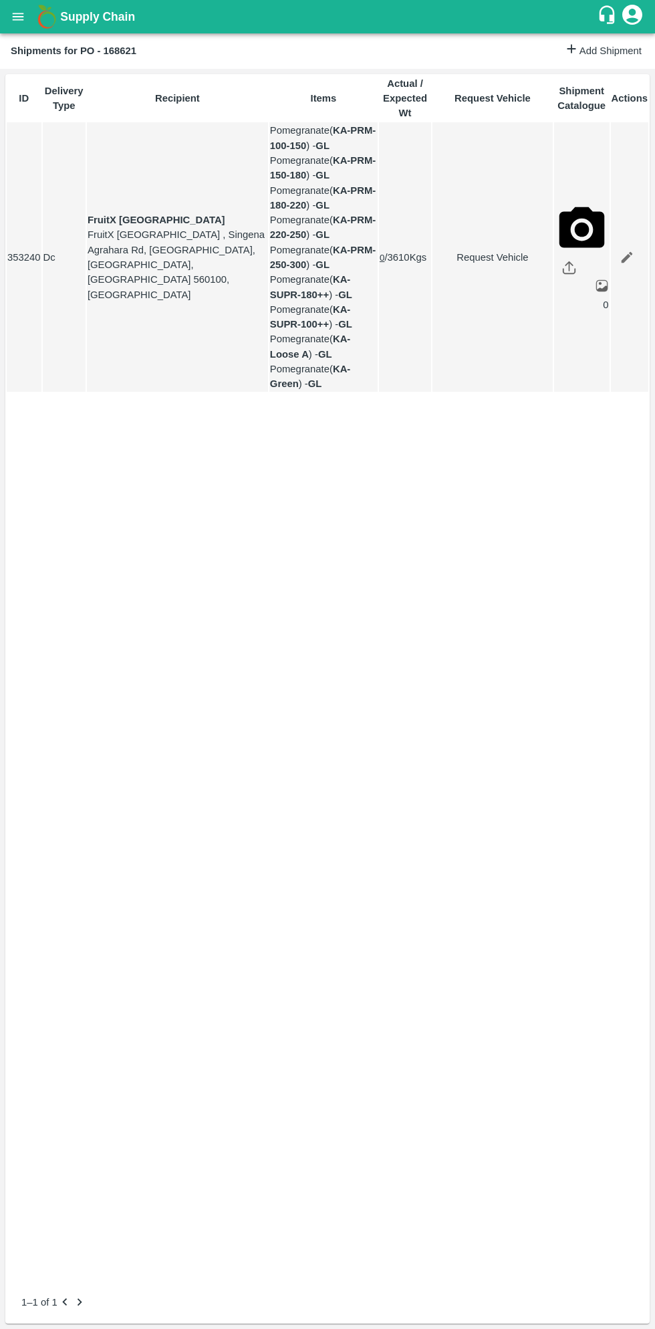
click at [22, 12] on icon "open drawer" at bounding box center [18, 16] width 15 height 15
